Goal: Information Seeking & Learning: Compare options

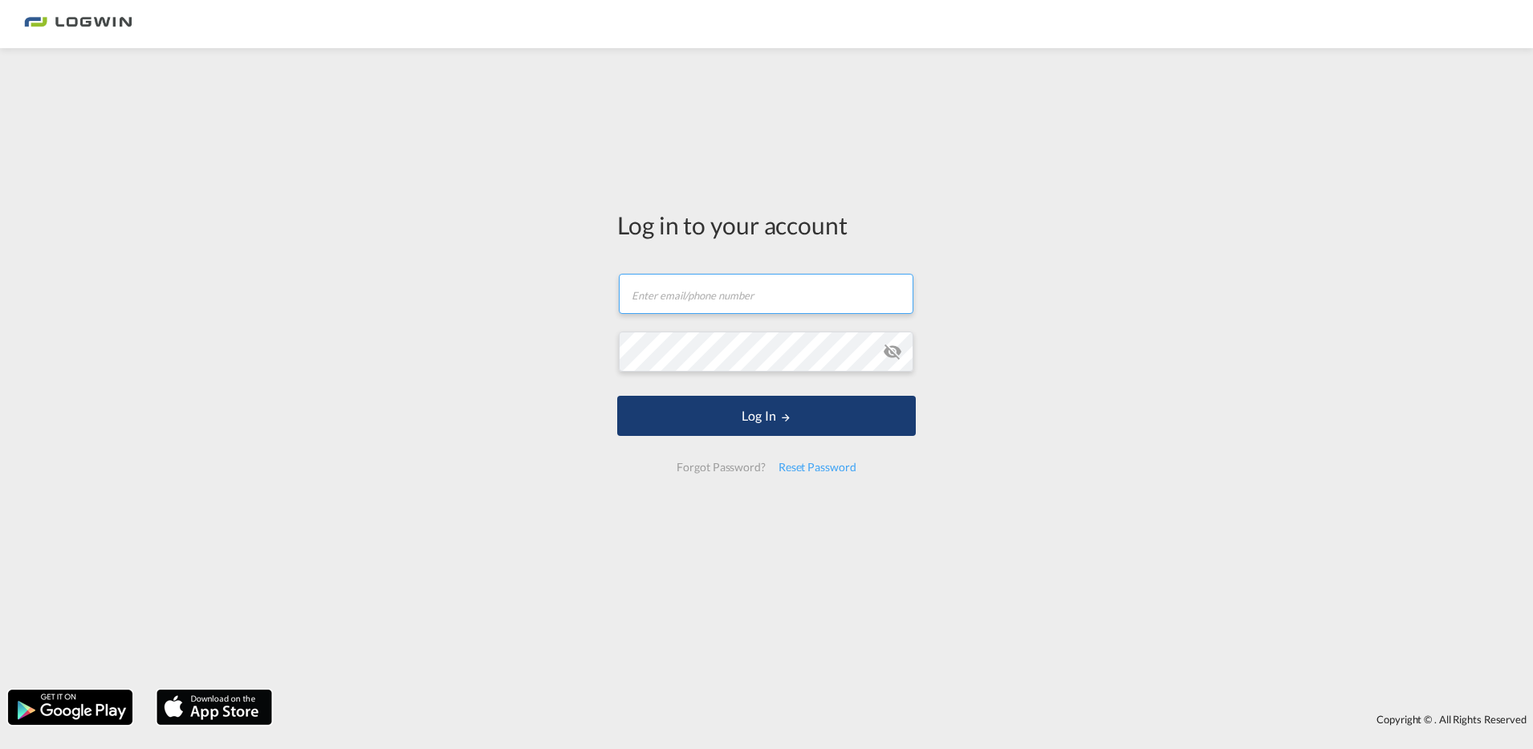
type input "[PERSON_NAME][EMAIL_ADDRESS][PERSON_NAME][DOMAIN_NAME]"
click at [719, 419] on button "Log In" at bounding box center [766, 416] width 299 height 40
